Goal: Information Seeking & Learning: Learn about a topic

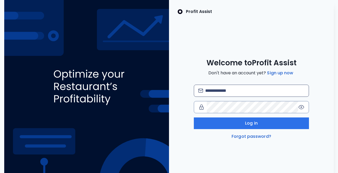
click at [203, 92] on img at bounding box center [200, 90] width 5 height 4
click at [234, 91] on input "email" at bounding box center [254, 91] width 99 height 12
type input "**********"
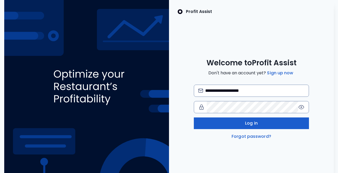
click at [258, 129] on button "Log in" at bounding box center [251, 123] width 115 height 12
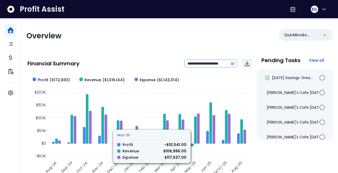
click at [233, 66] on span at bounding box center [232, 63] width 8 height 7
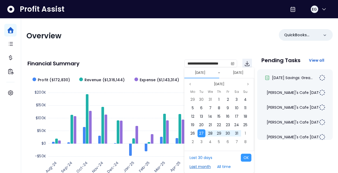
click at [202, 166] on button "Last month" at bounding box center [200, 166] width 26 height 8
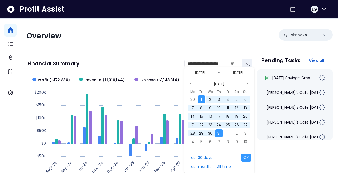
click at [243, 152] on div "Last 30 days Last month All time OK" at bounding box center [219, 161] width 70 height 22
click at [246, 158] on button "OK" at bounding box center [246, 157] width 11 height 8
type input "**********"
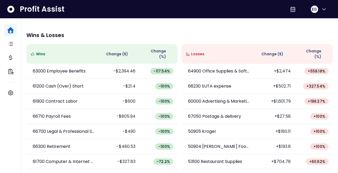
scroll to position [163, 0]
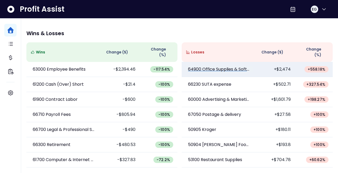
click at [229, 70] on p "64900 Office Supplies & Software" at bounding box center [219, 69] width 63 height 6
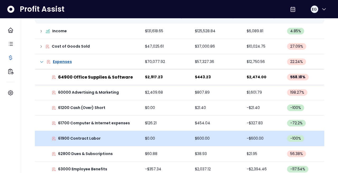
scroll to position [108, 0]
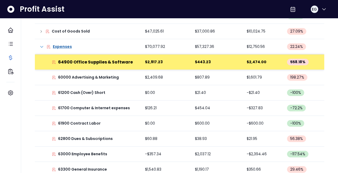
click at [158, 61] on td "$2,917.23" at bounding box center [166, 61] width 50 height 15
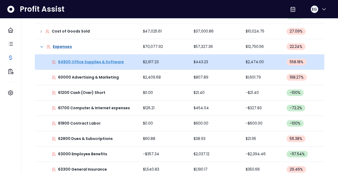
click at [75, 62] on p "64900 Office Supplies & Software" at bounding box center [91, 62] width 66 height 6
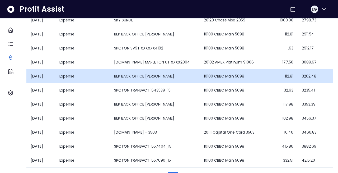
scroll to position [80, 0]
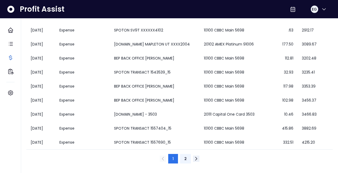
click at [187, 157] on button "2" at bounding box center [185, 159] width 11 height 10
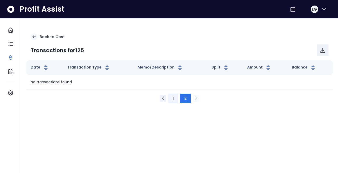
click at [171, 97] on button "1" at bounding box center [173, 98] width 10 height 10
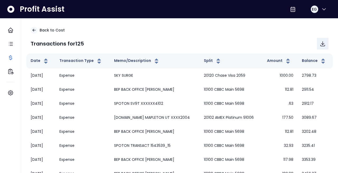
scroll to position [5, 0]
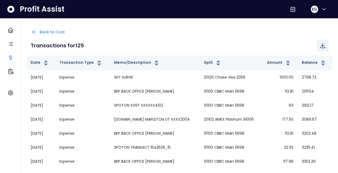
click at [35, 28] on div "Back to Cost Transactions for 125" at bounding box center [179, 39] width 306 height 31
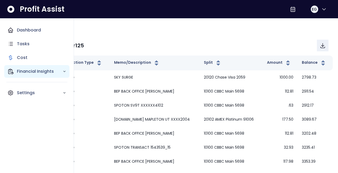
click at [37, 74] on p "Financial Insights" at bounding box center [40, 71] width 46 height 6
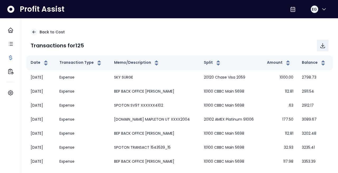
click at [190, 37] on div "Back to Cost Transactions for 125" at bounding box center [179, 39] width 306 height 31
click at [44, 32] on p "Back to Cost" at bounding box center [52, 32] width 25 height 6
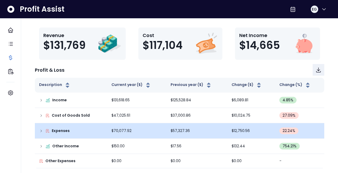
scroll to position [24, 0]
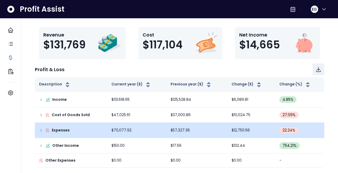
click at [64, 131] on p "Expenses" at bounding box center [61, 130] width 18 height 6
click at [40, 130] on icon at bounding box center [41, 130] width 4 height 4
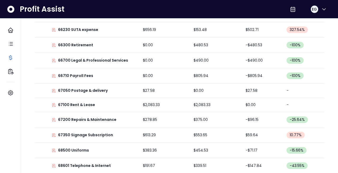
scroll to position [339, 0]
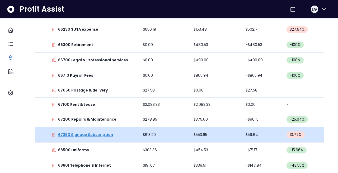
click at [98, 134] on p "67350 Signage Subscription" at bounding box center [85, 135] width 55 height 6
